Goal: Information Seeking & Learning: Learn about a topic

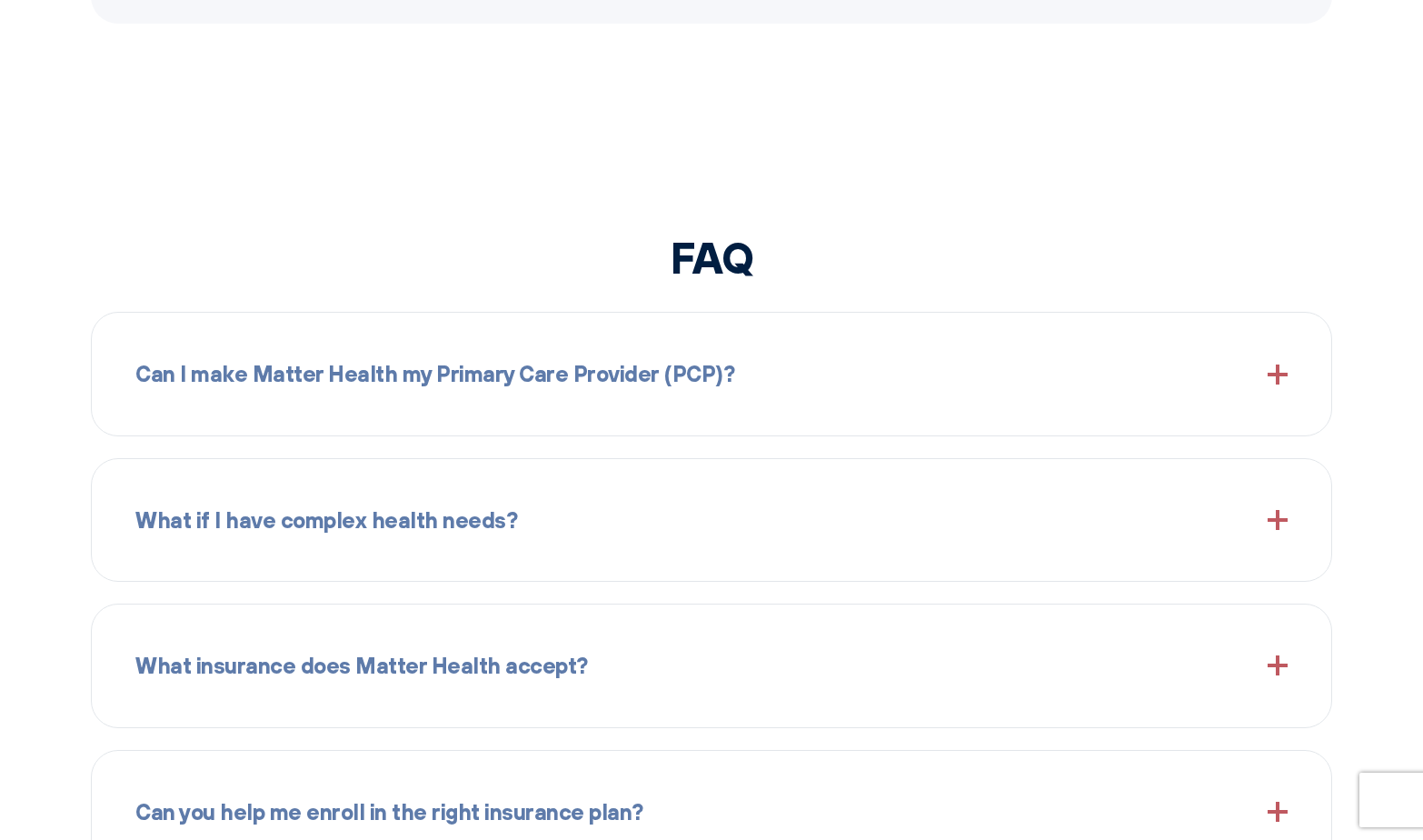
scroll to position [2016, 0]
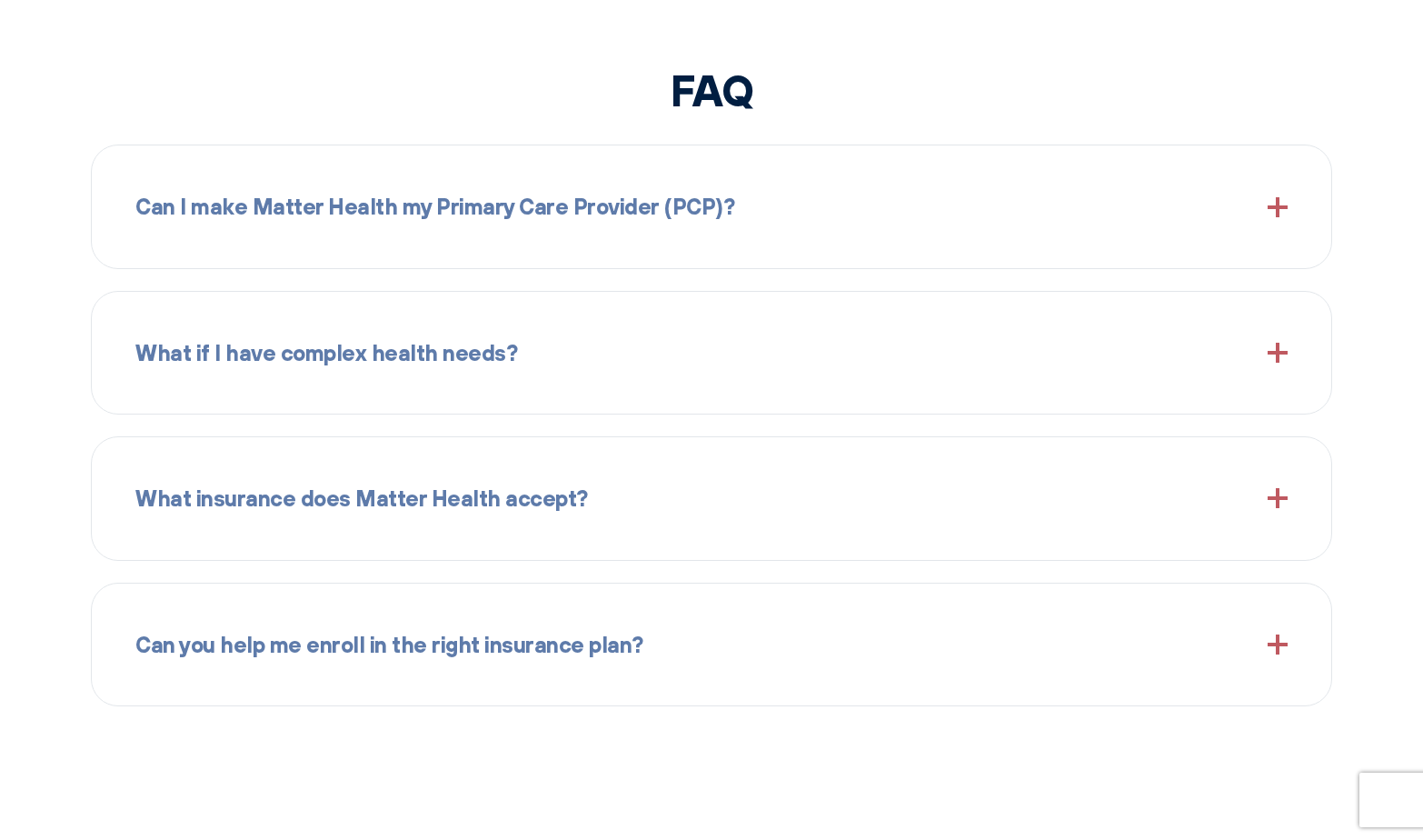
click at [424, 196] on span "Can I make Matter Health my Primary Care Provider (PCP)?" at bounding box center [435, 206] width 599 height 34
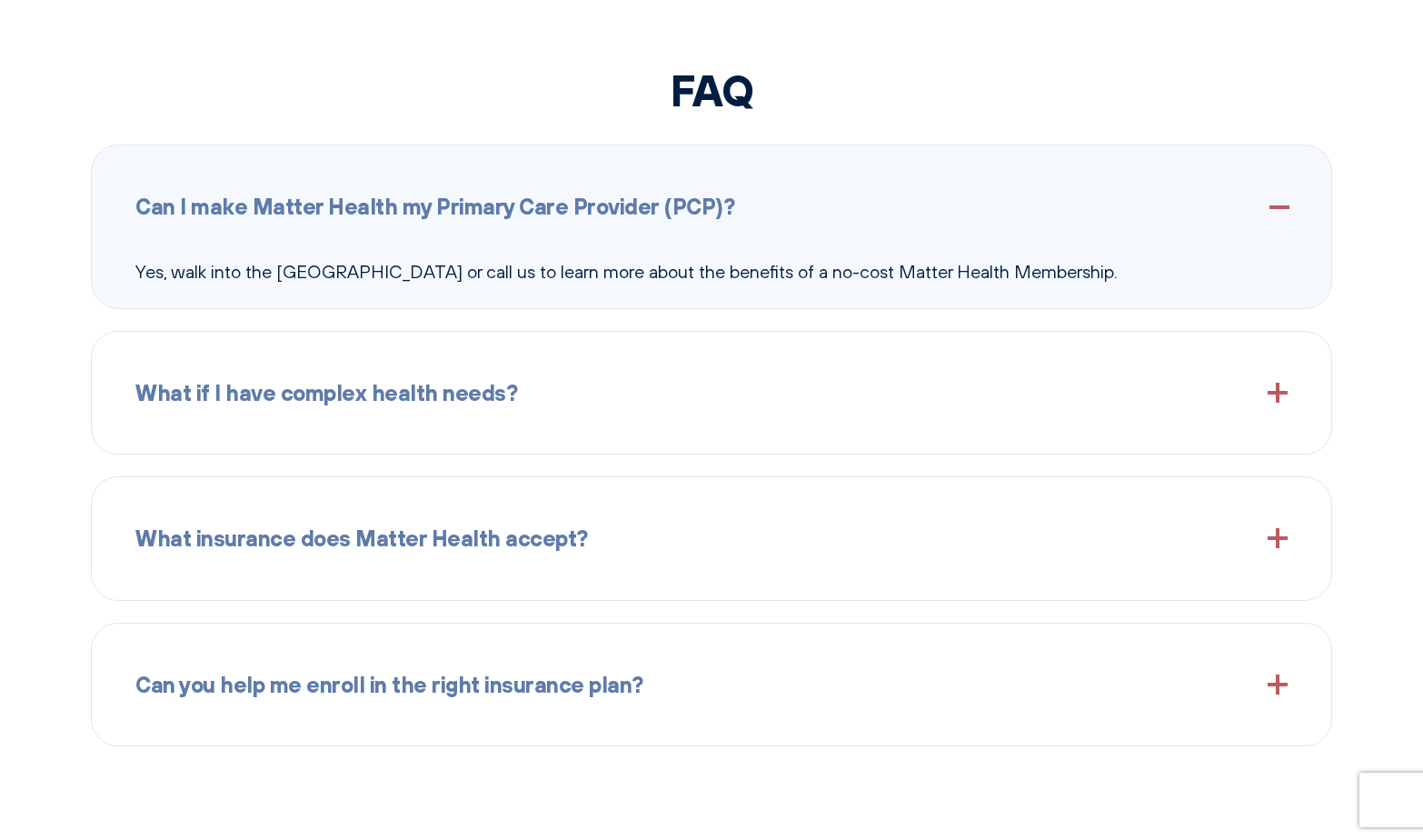
click at [424, 197] on span "Can I make Matter Health my Primary Care Provider (PCP)?" at bounding box center [435, 206] width 599 height 34
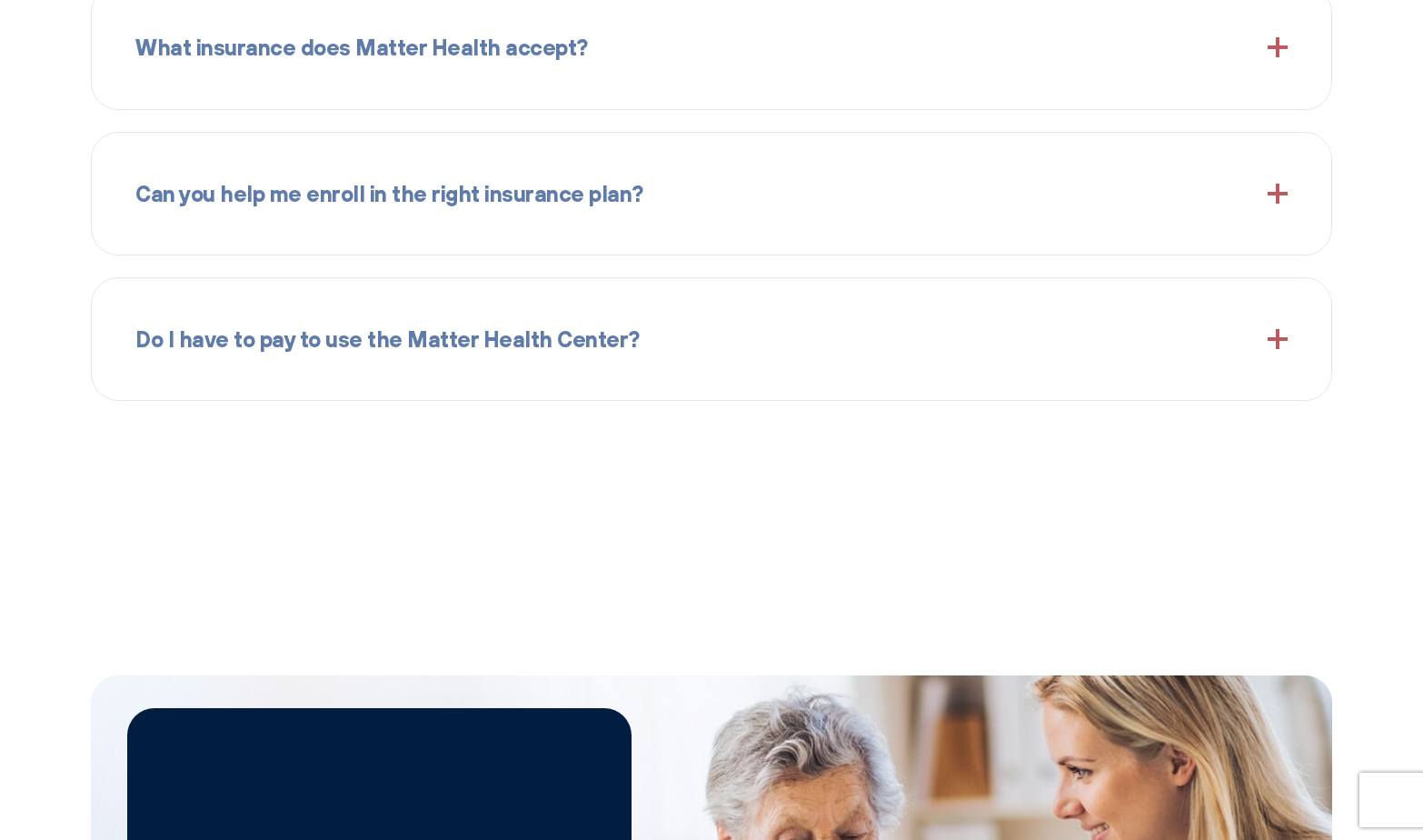
scroll to position [2486, 0]
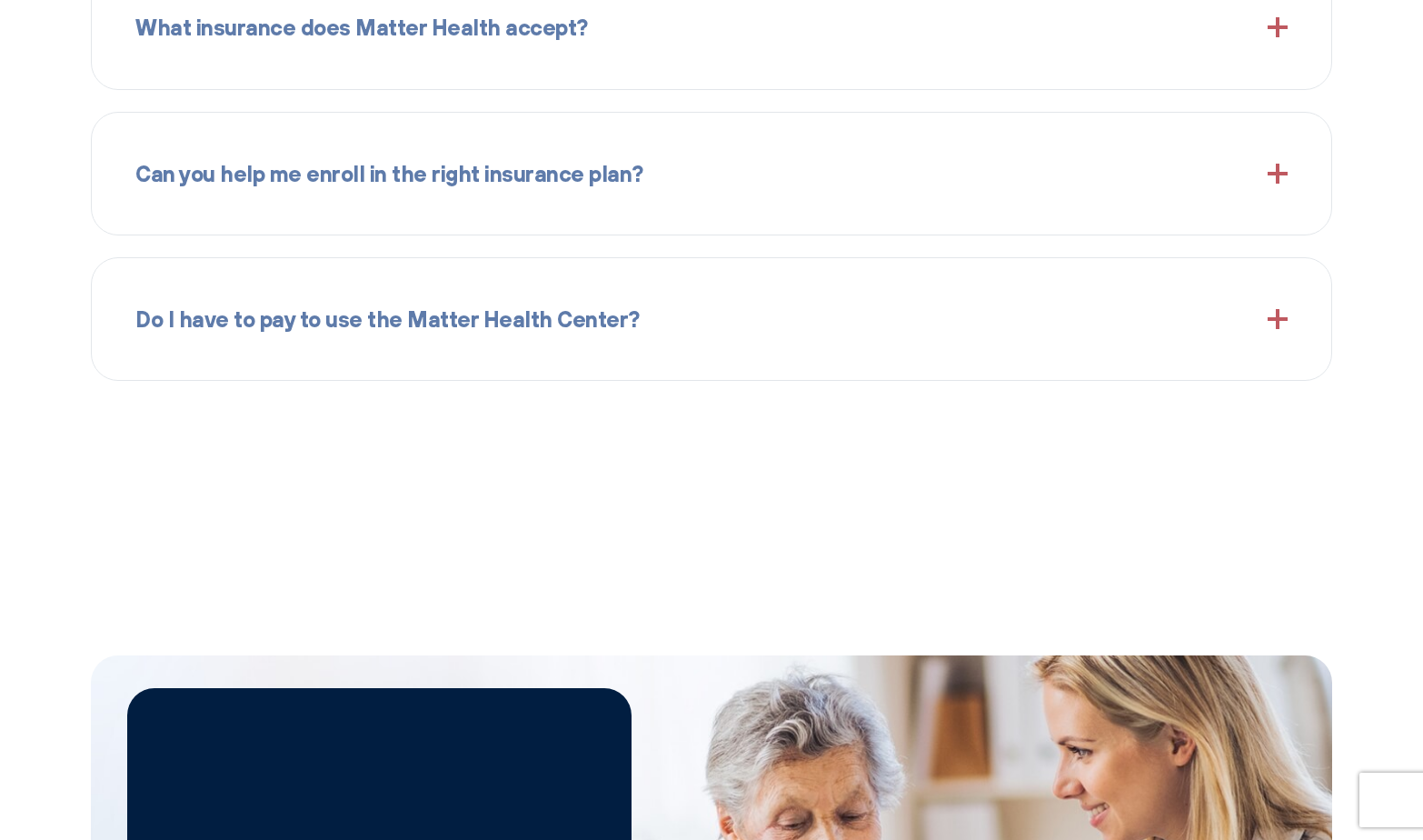
click at [511, 2] on div "What insurance does Matter Health accept?" at bounding box center [711, 27] width 1153 height 78
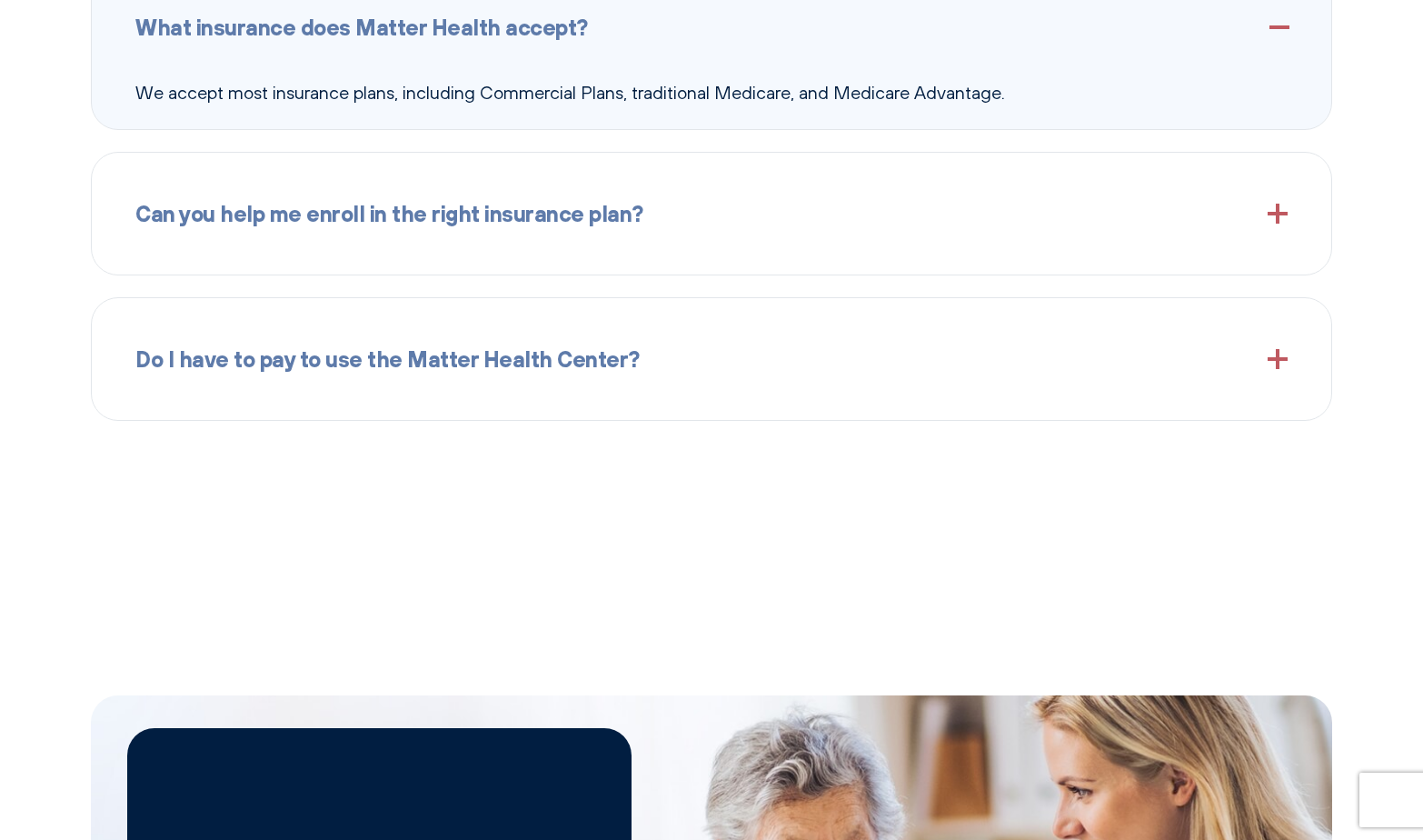
click at [494, 52] on div "What insurance does Matter Health accept?" at bounding box center [711, 27] width 1153 height 78
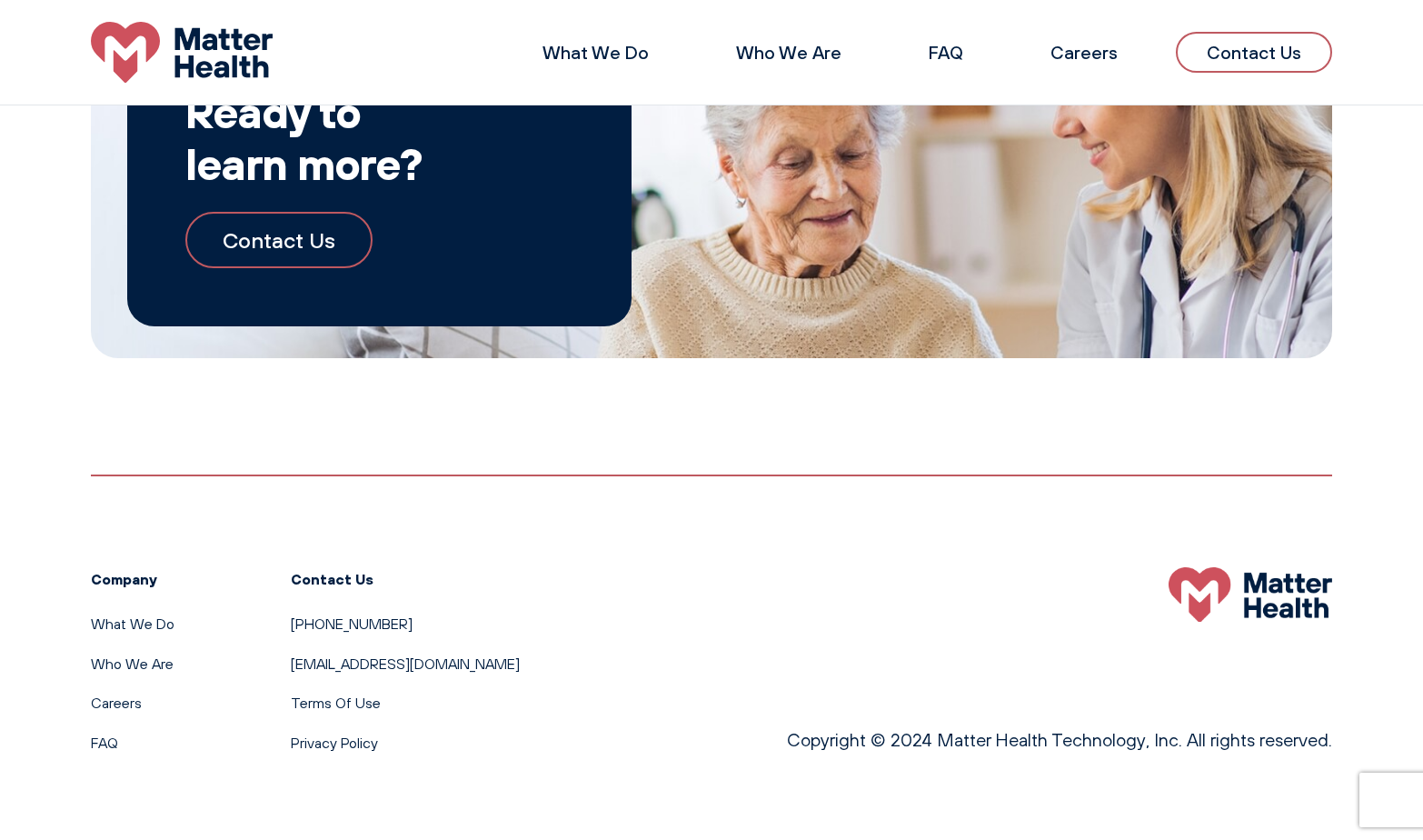
scroll to position [3146, 0]
click at [115, 703] on link "Careers" at bounding box center [117, 703] width 51 height 19
click at [957, 55] on link "FAQ" at bounding box center [946, 52] width 34 height 23
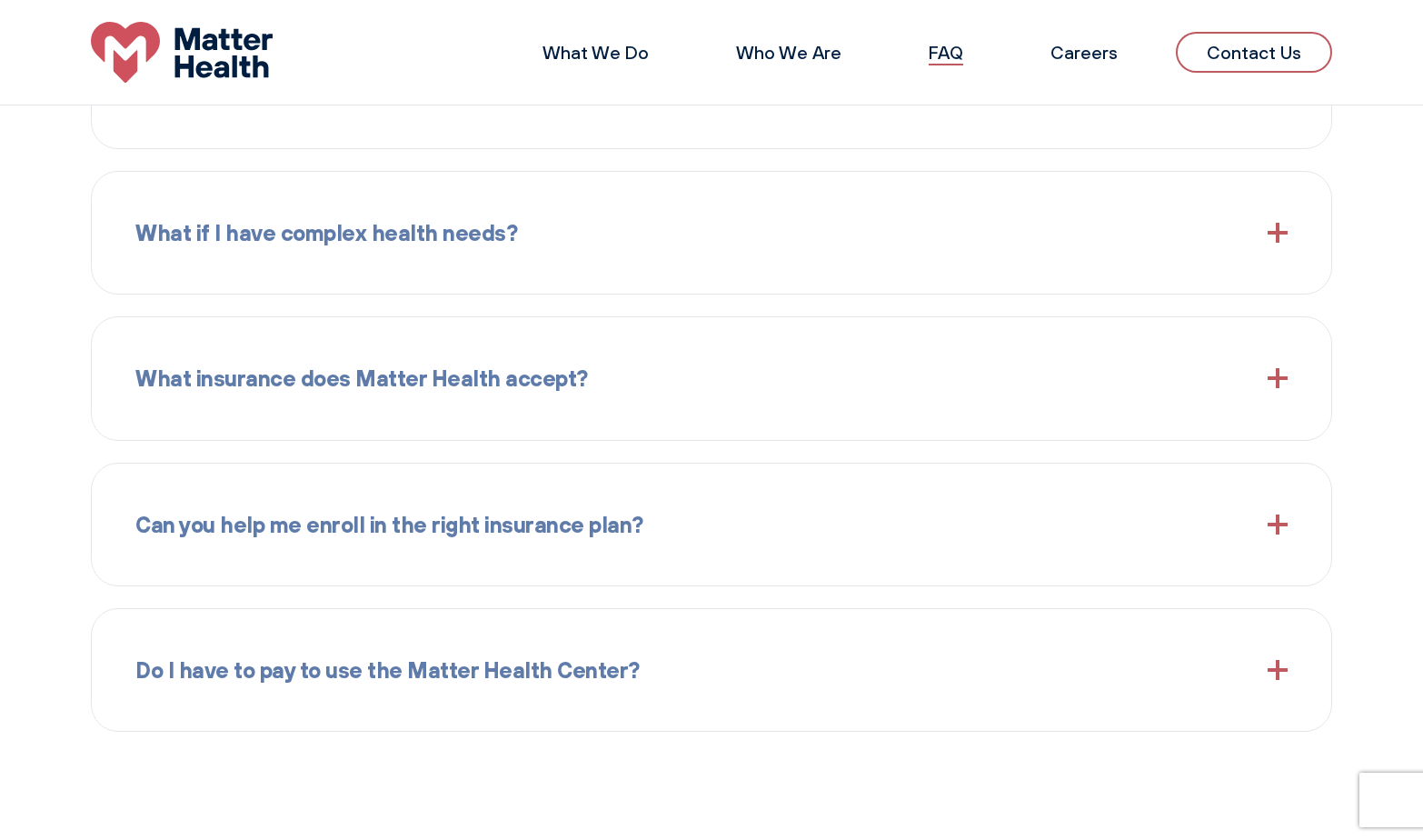
scroll to position [1940, 0]
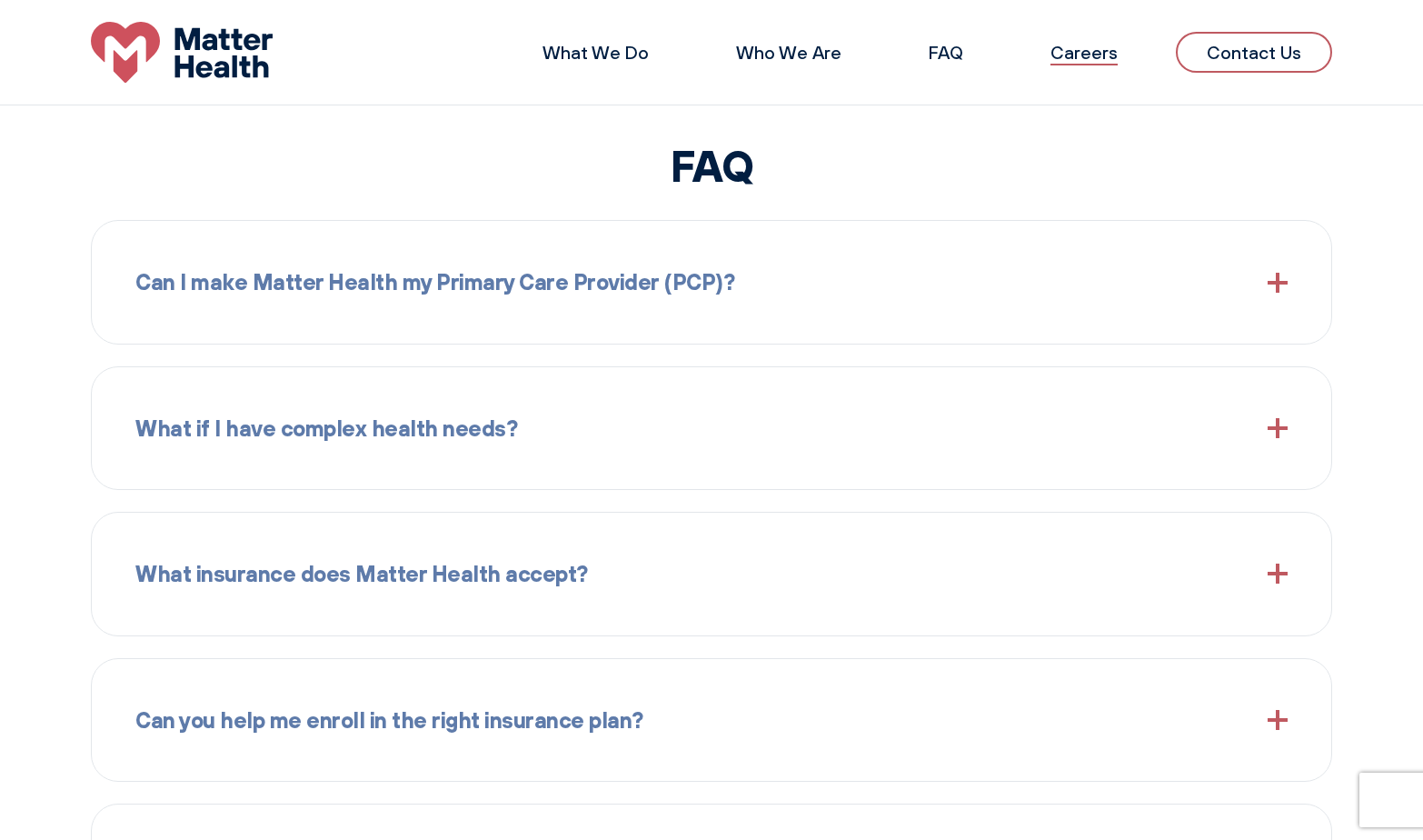
click at [1066, 57] on link "Careers" at bounding box center [1084, 52] width 68 height 23
click at [617, 56] on link "What We Do" at bounding box center [595, 52] width 107 height 23
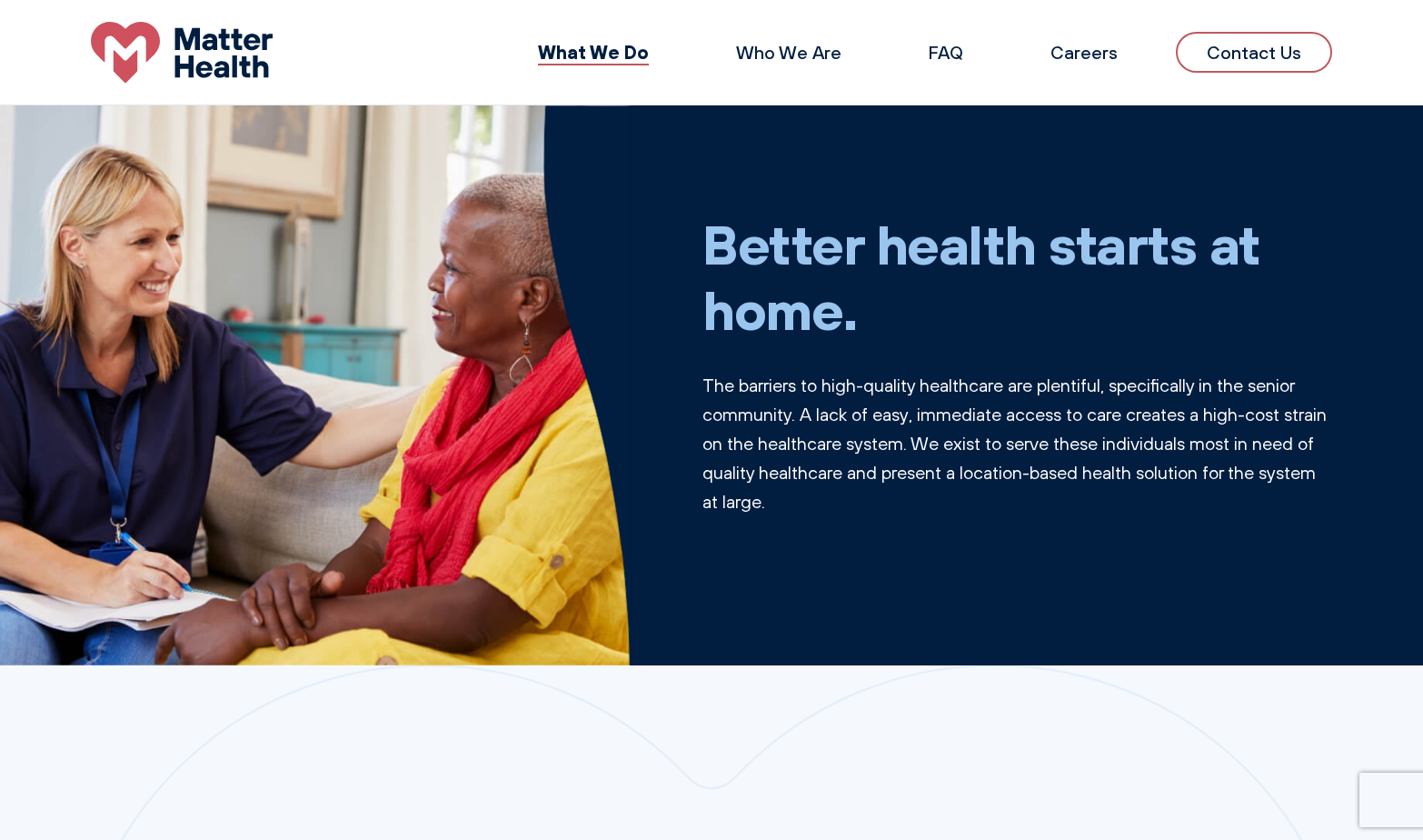
click at [760, 70] on li "Who We Are" at bounding box center [788, 53] width 164 height 44
click at [780, 54] on link "Who We Are" at bounding box center [789, 52] width 106 height 23
